Goal: Browse casually: Explore the website without a specific task or goal

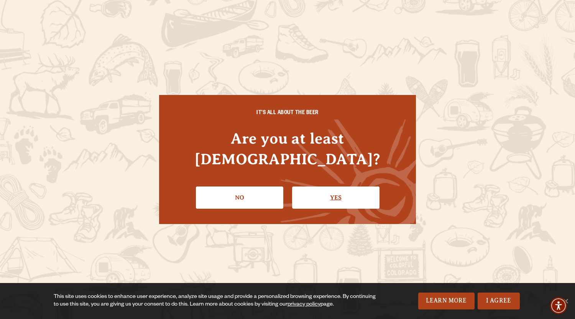
click at [342, 189] on link "Yes" at bounding box center [335, 198] width 87 height 22
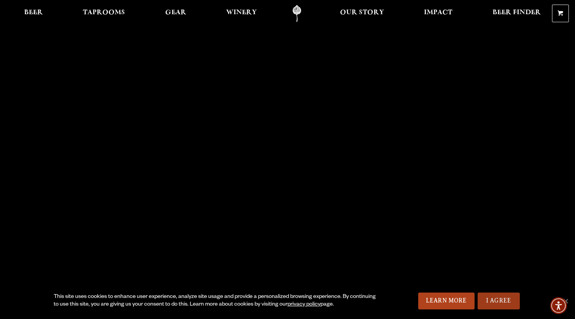
click at [478, 297] on link "I Agree" at bounding box center [499, 301] width 42 height 17
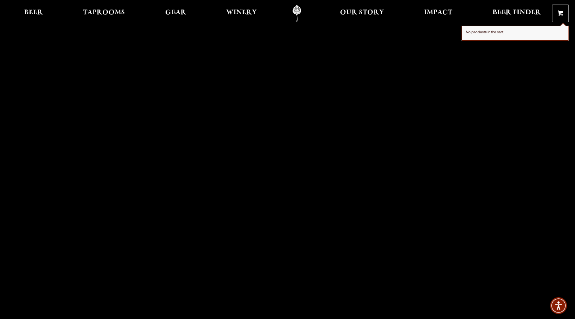
click at [560, 13] on span at bounding box center [560, 15] width 5 height 6
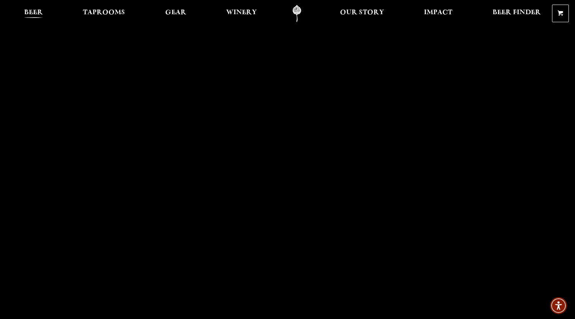
click at [36, 11] on span "Beer" at bounding box center [33, 13] width 19 height 6
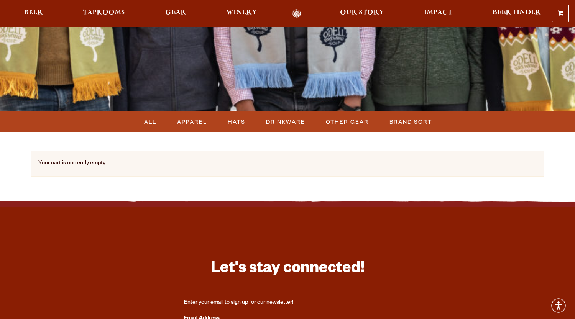
scroll to position [56, 0]
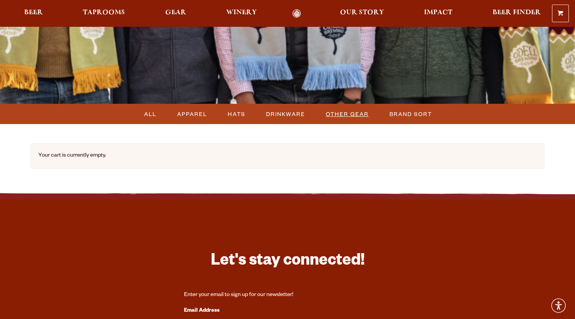
click at [350, 113] on span "OTHER GEAR" at bounding box center [347, 113] width 43 height 11
click at [153, 113] on span "ALL" at bounding box center [150, 113] width 12 height 11
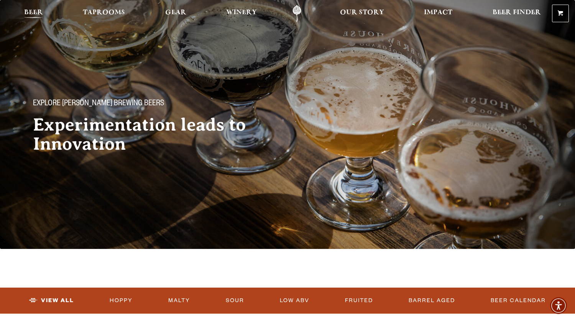
click at [29, 11] on span "Beer" at bounding box center [33, 13] width 19 height 6
